Goal: Transaction & Acquisition: Purchase product/service

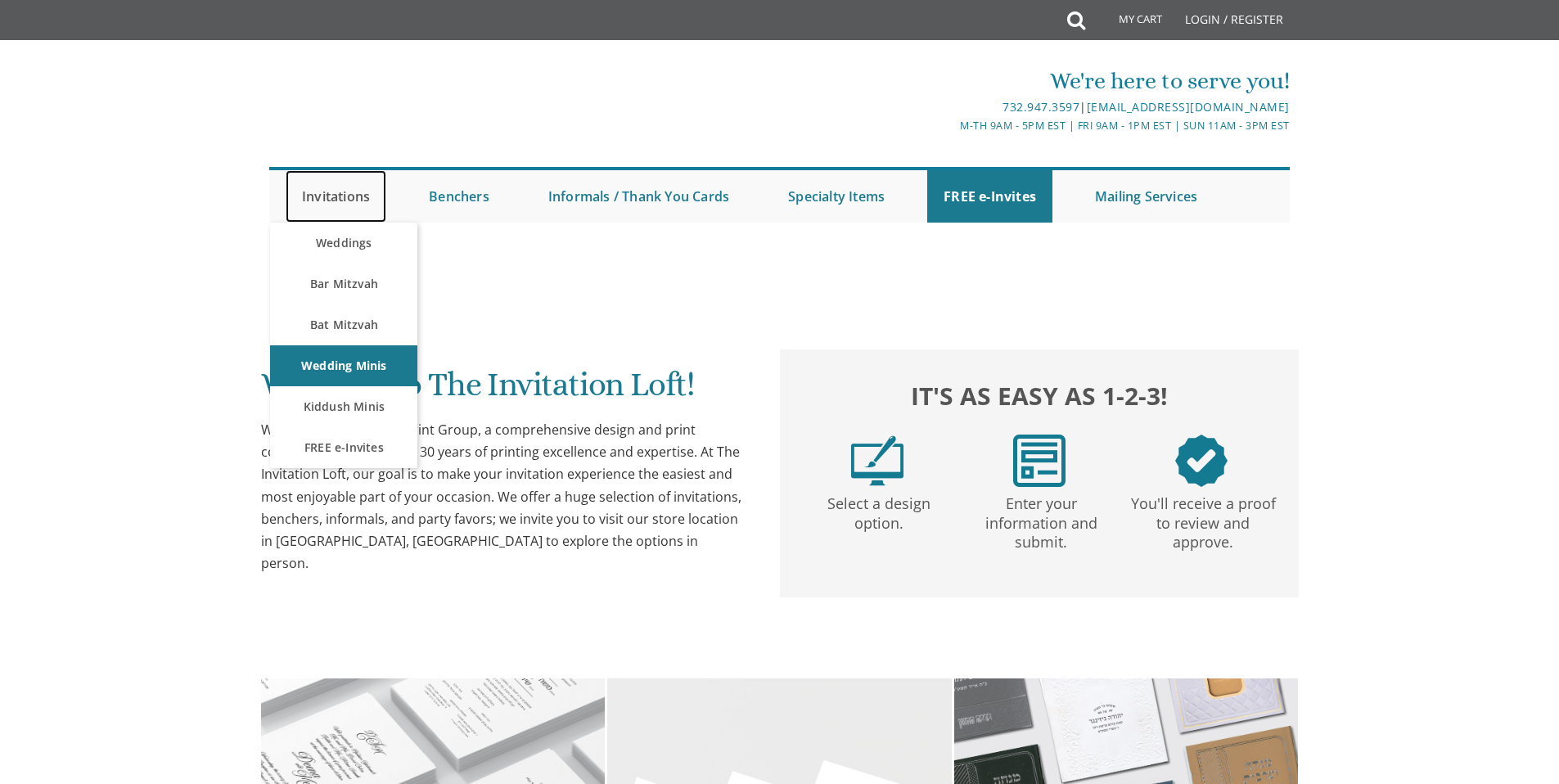
click at [355, 199] on link "Invitations" at bounding box center [336, 196] width 101 height 52
click at [355, 249] on link "Weddings" at bounding box center [343, 242] width 147 height 41
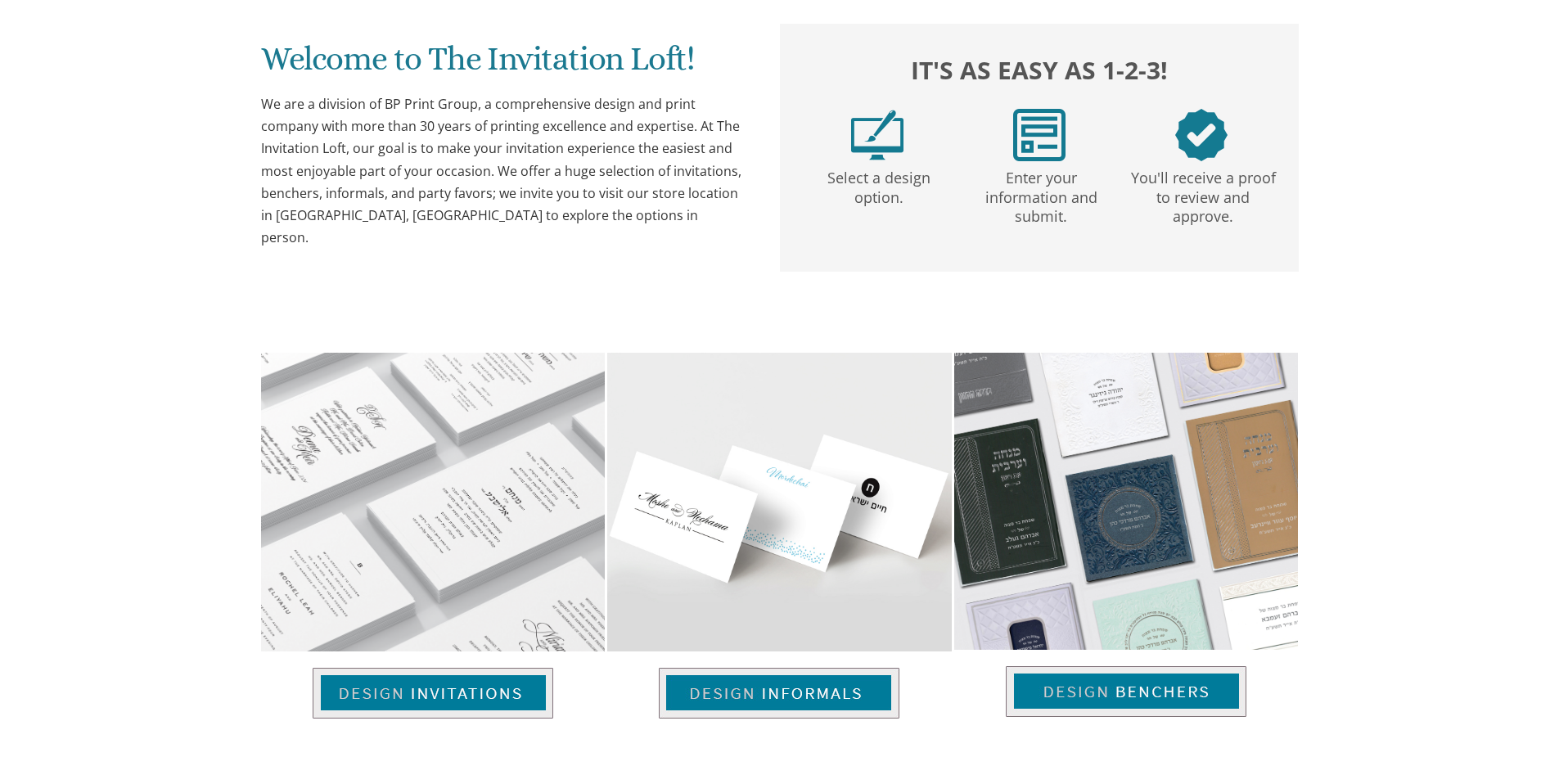
scroll to position [357, 0]
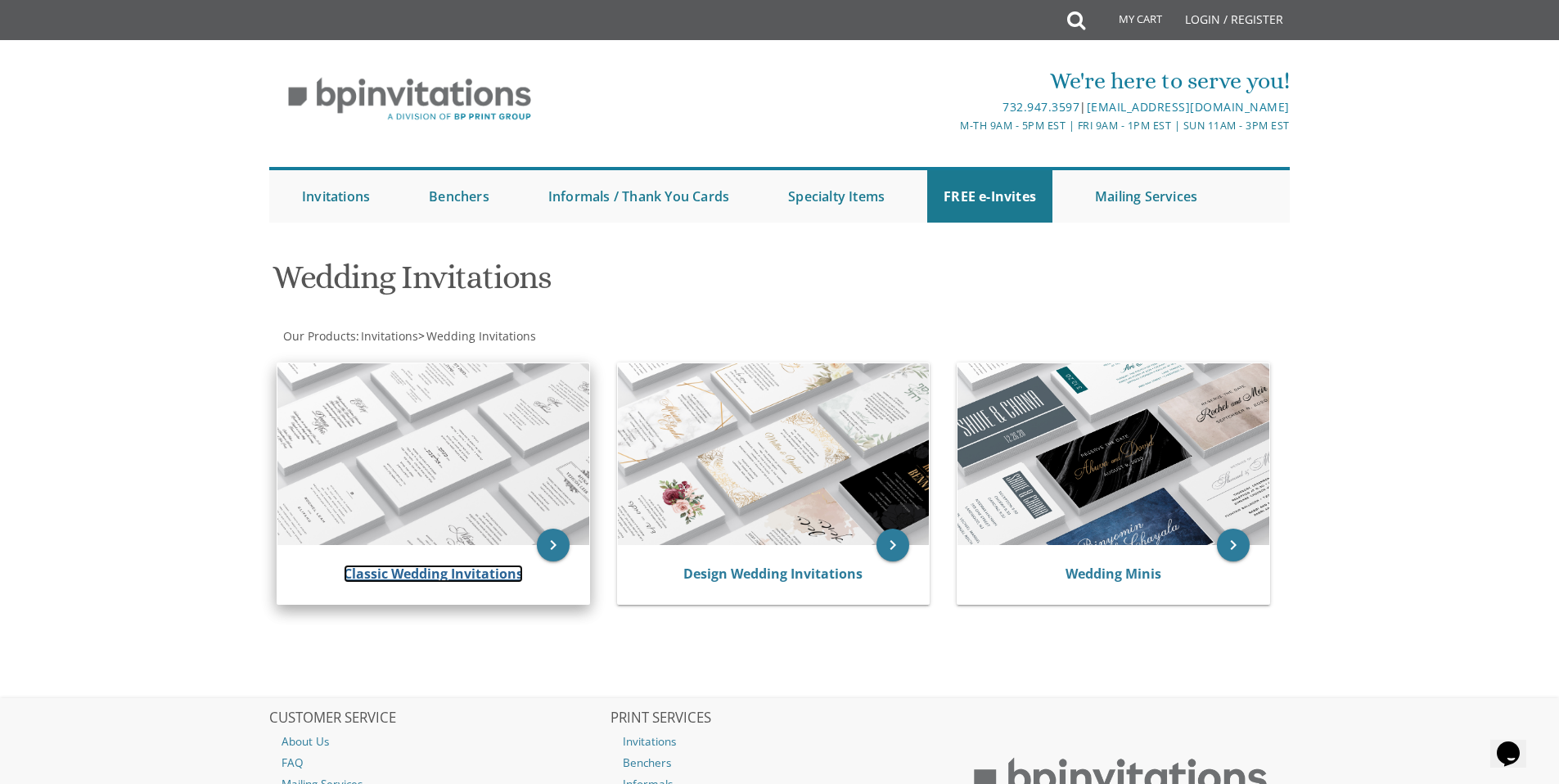
click at [466, 566] on link "Classic Wedding Invitations" at bounding box center [433, 573] width 179 height 18
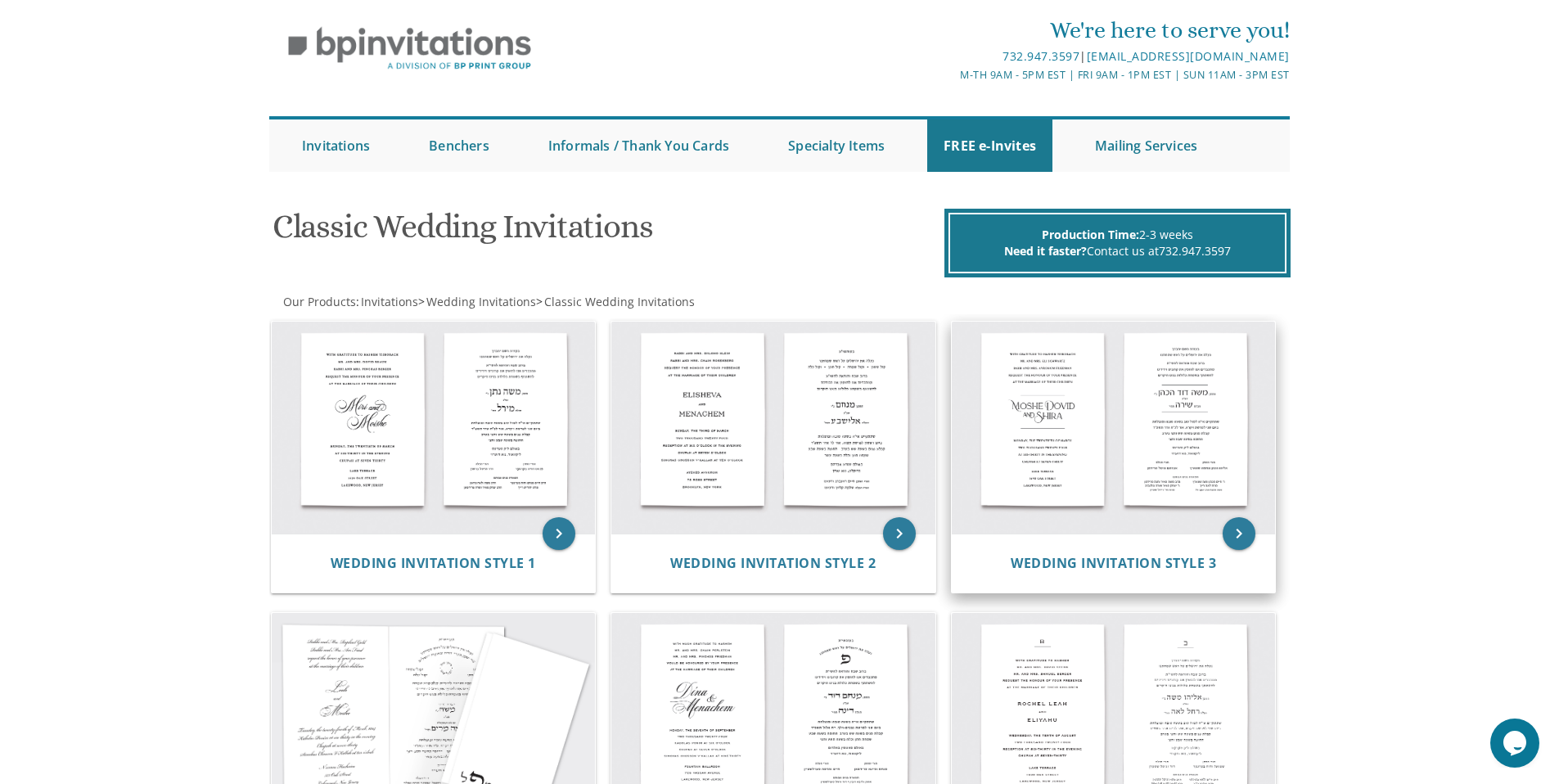
click at [1117, 441] on img at bounding box center [1114, 427] width 324 height 213
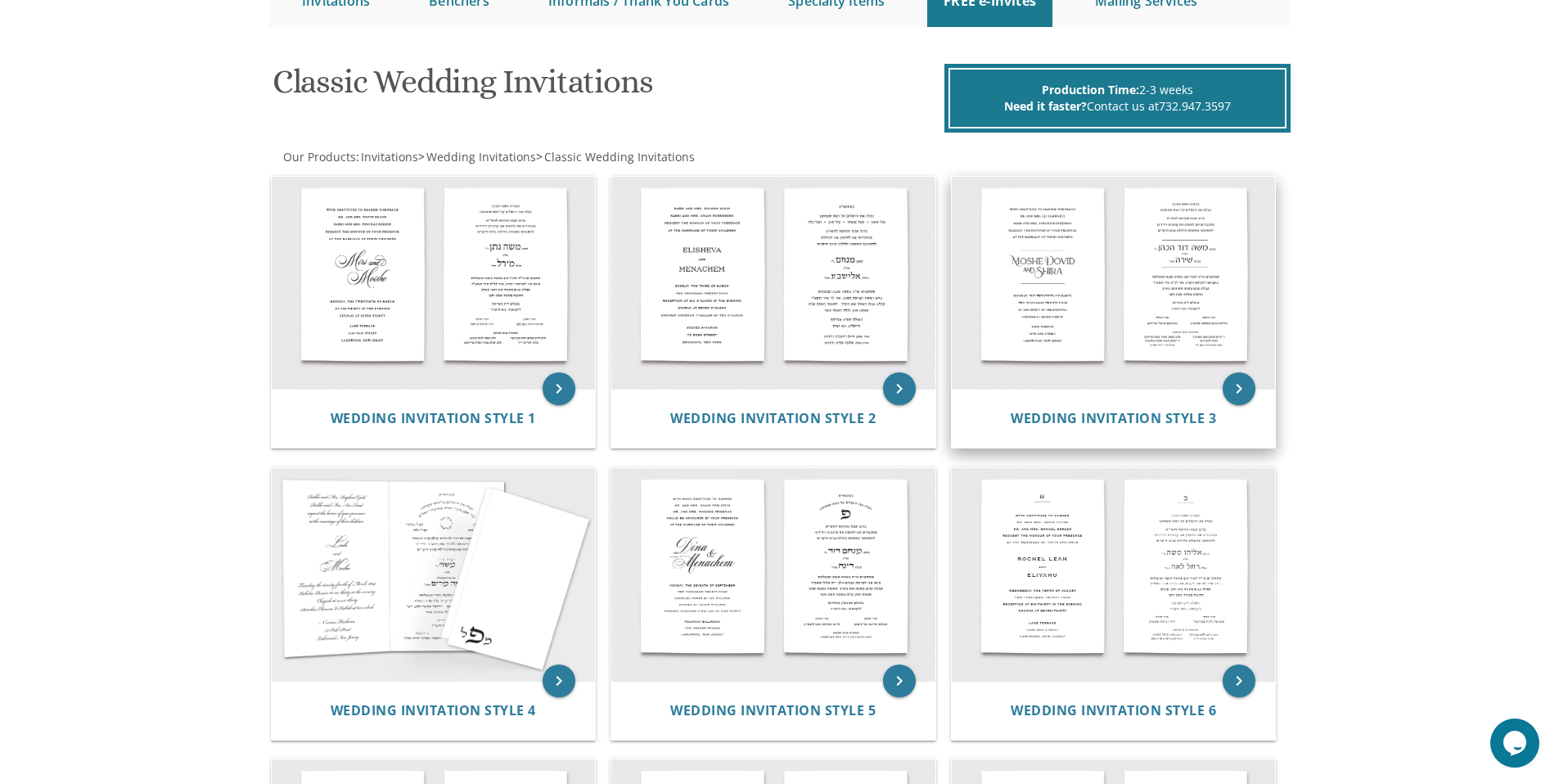
scroll to position [263, 0]
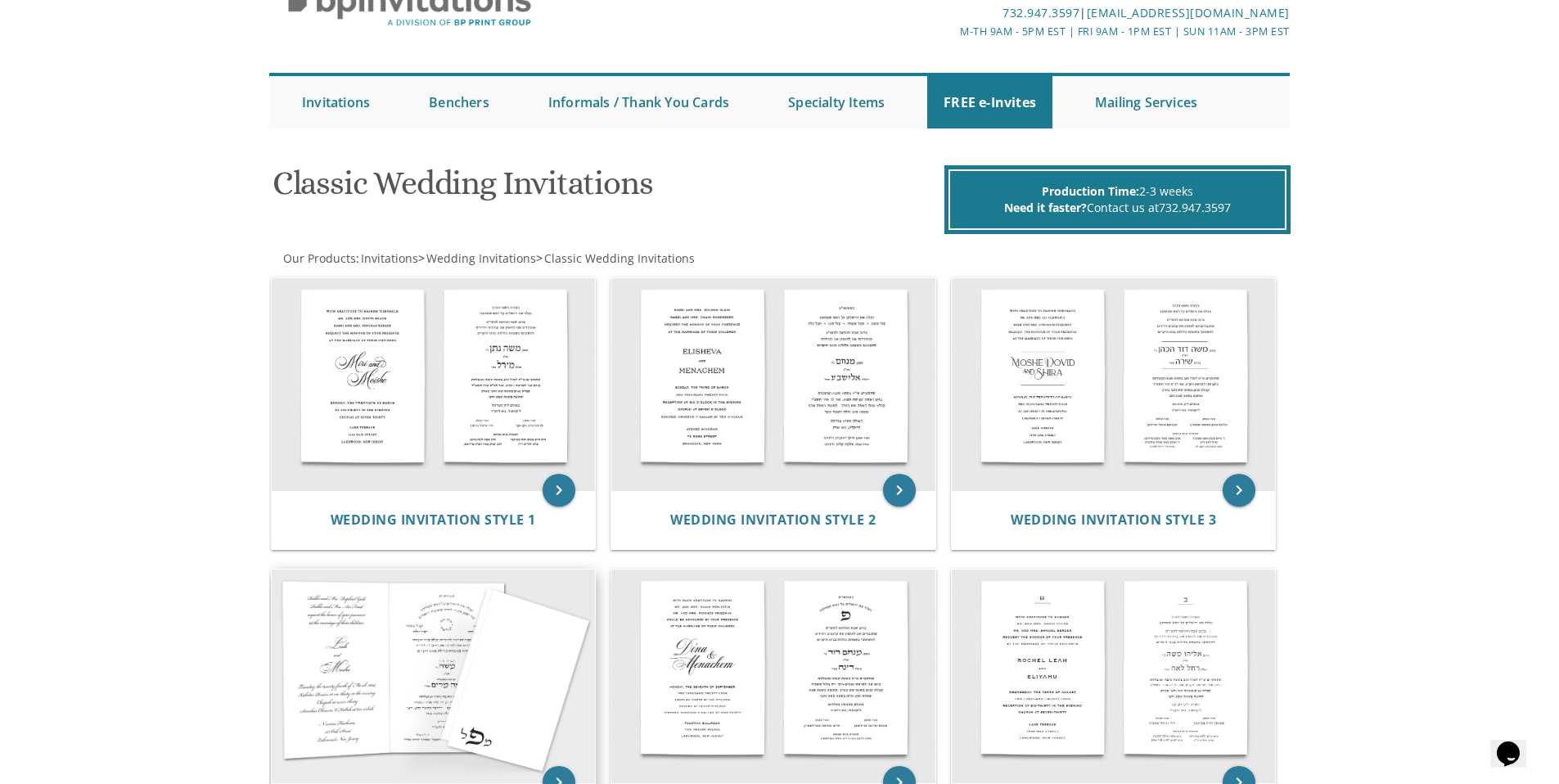
scroll to position [83, 0]
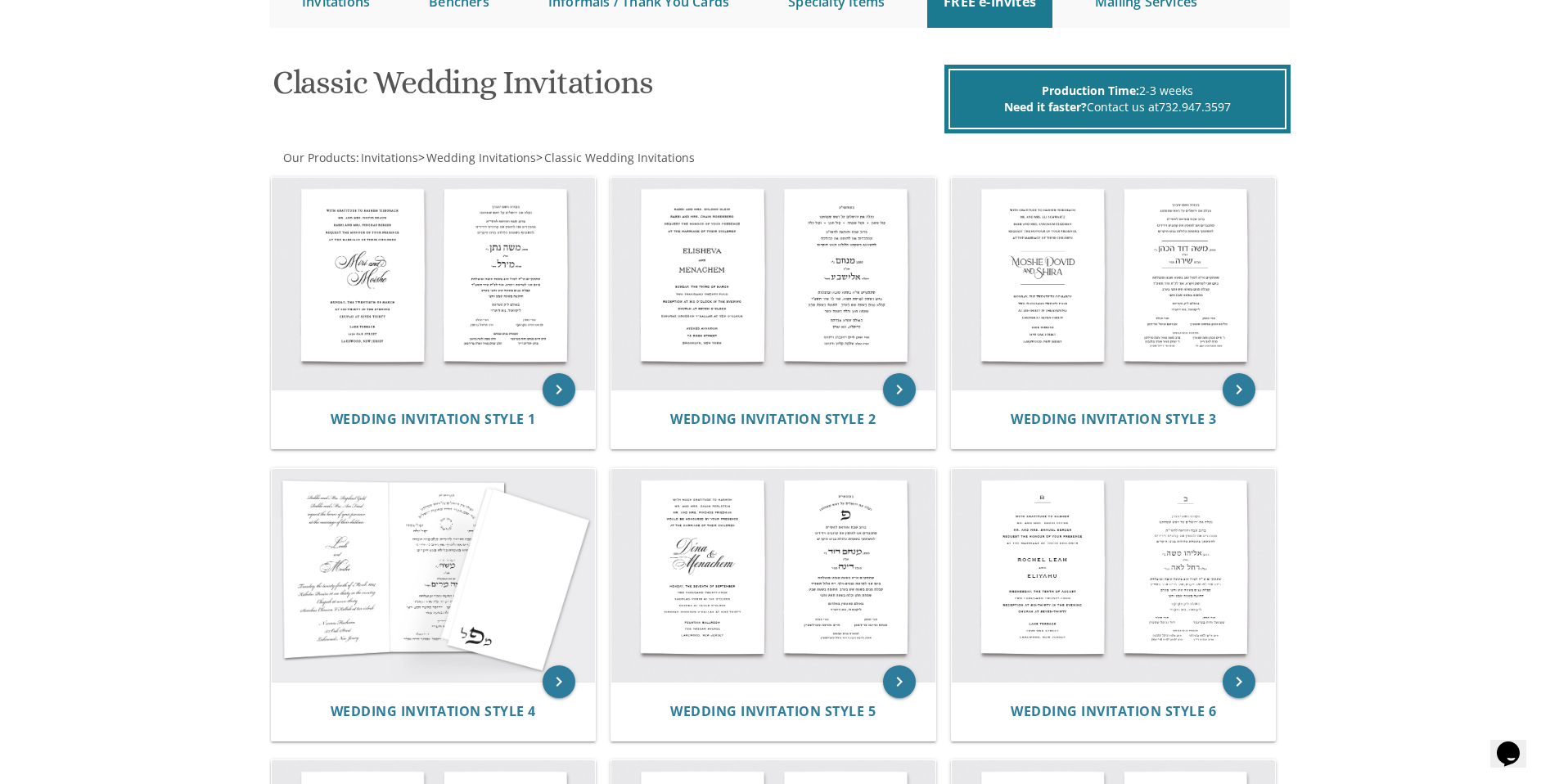
scroll to position [67, 0]
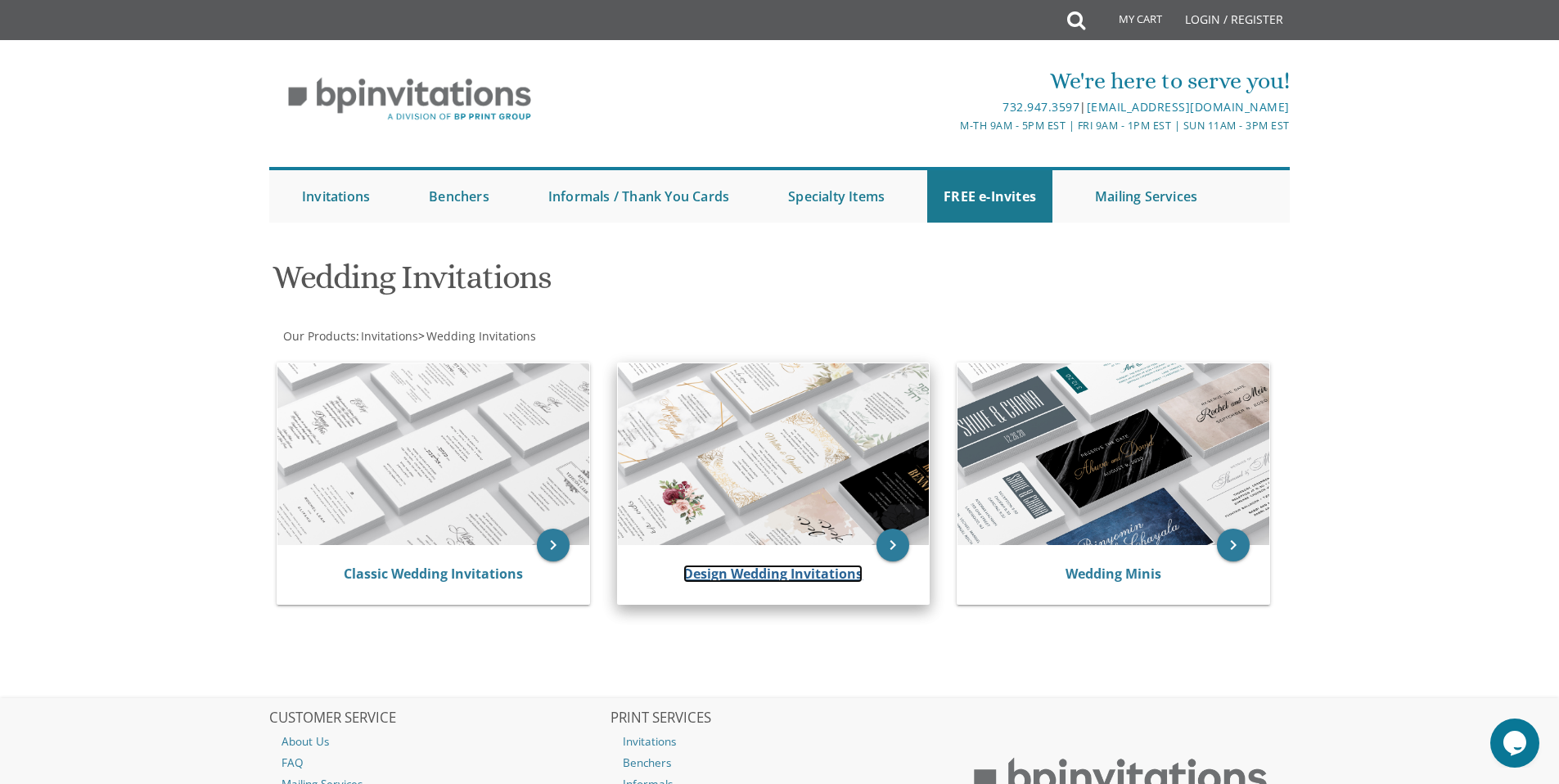
click at [733, 575] on link "Design Wedding Invitations" at bounding box center [773, 573] width 179 height 18
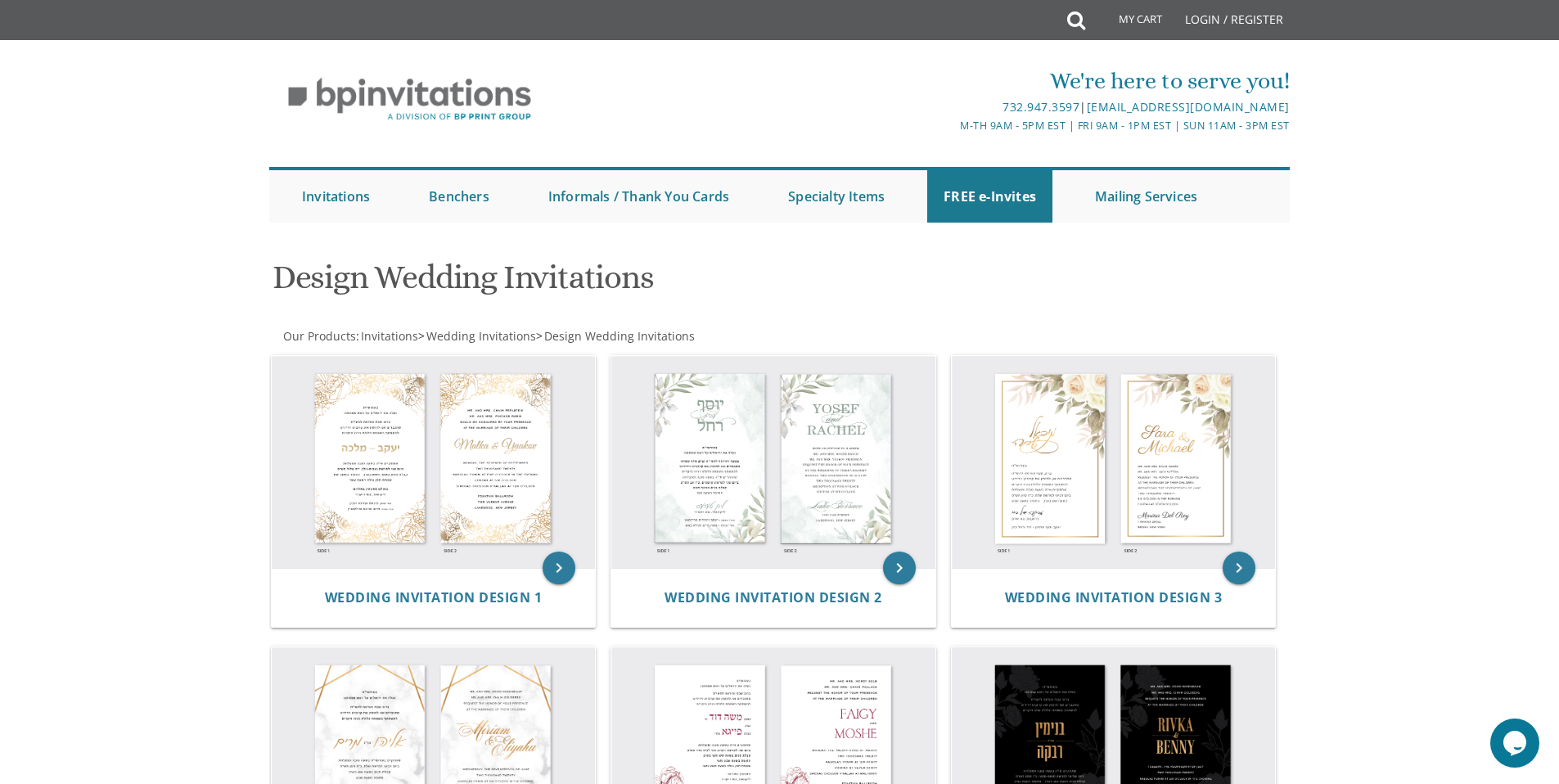
scroll to position [184, 0]
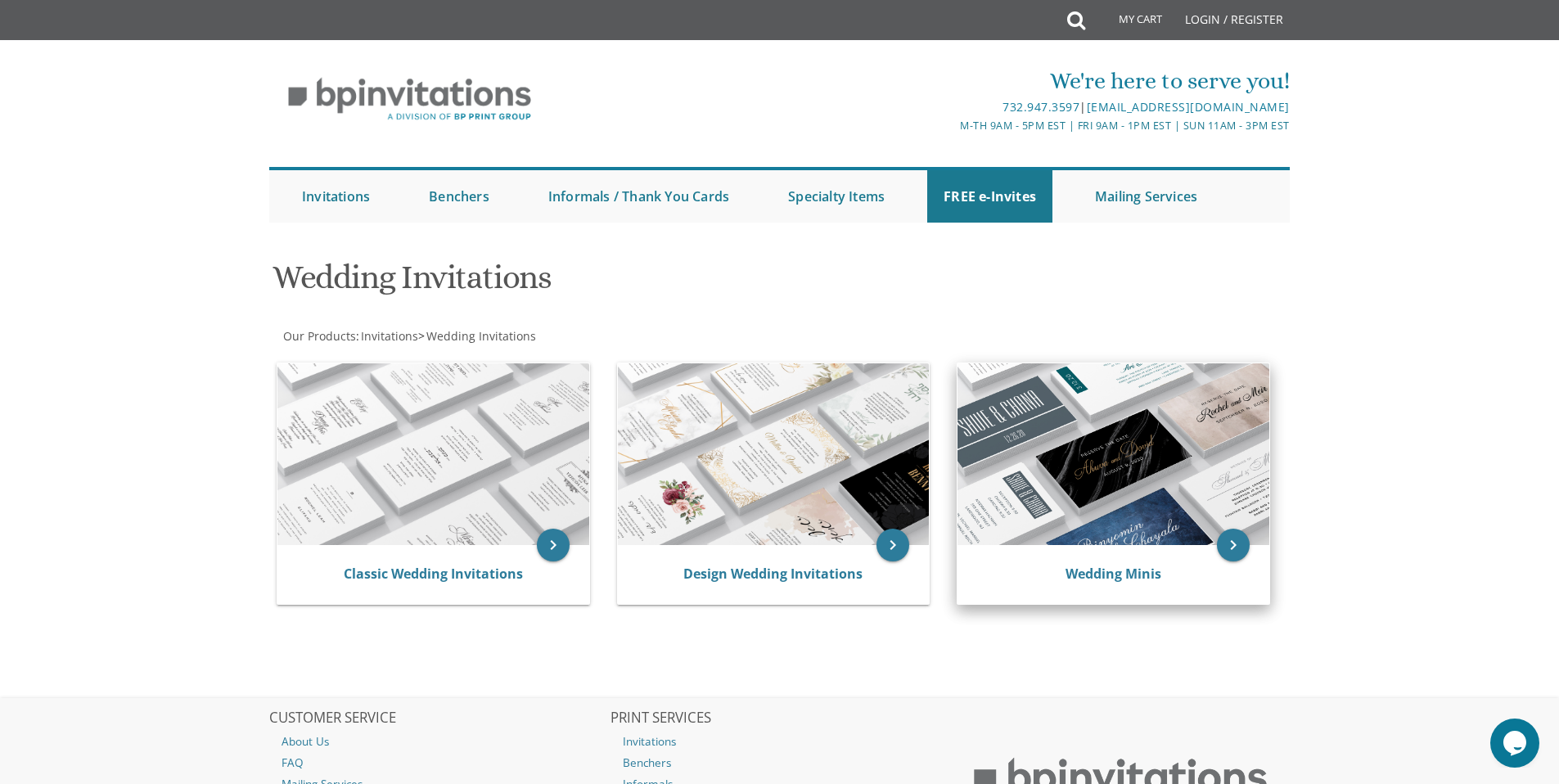
click at [1155, 458] on img at bounding box center [1113, 454] width 312 height 182
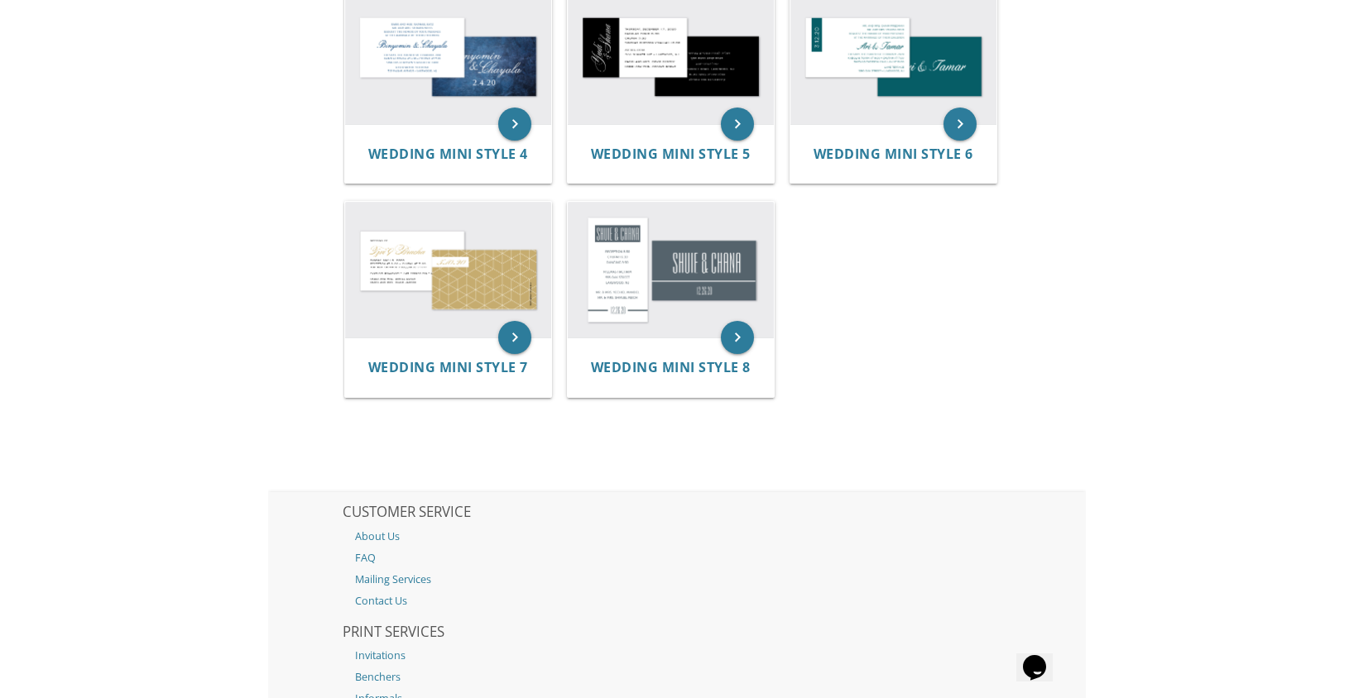
scroll to position [676, 0]
